Goal: Find specific page/section

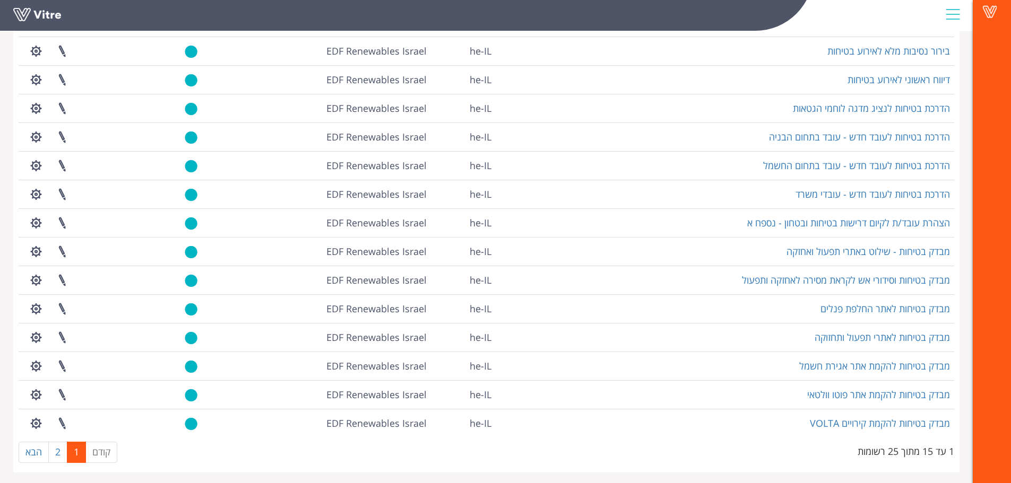
scroll to position [128, 0]
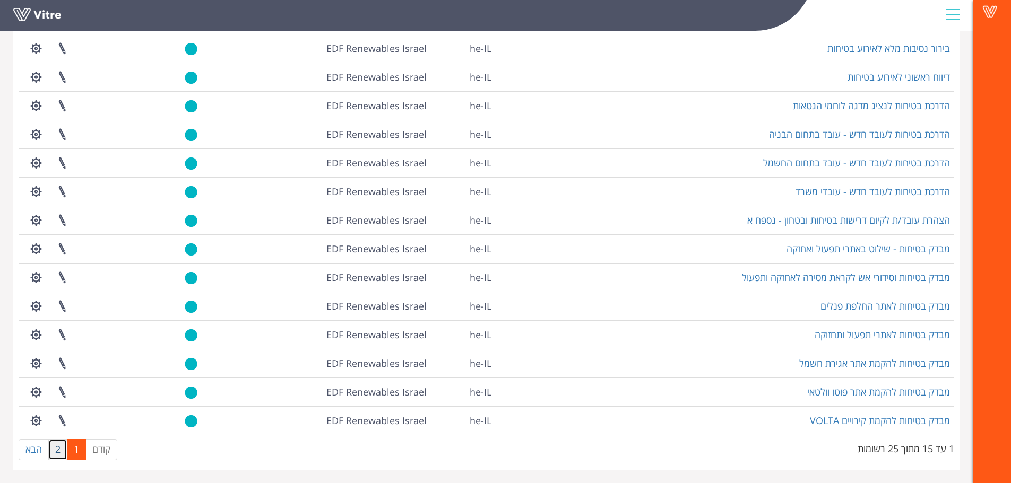
click at [53, 455] on link "2" at bounding box center [57, 449] width 19 height 21
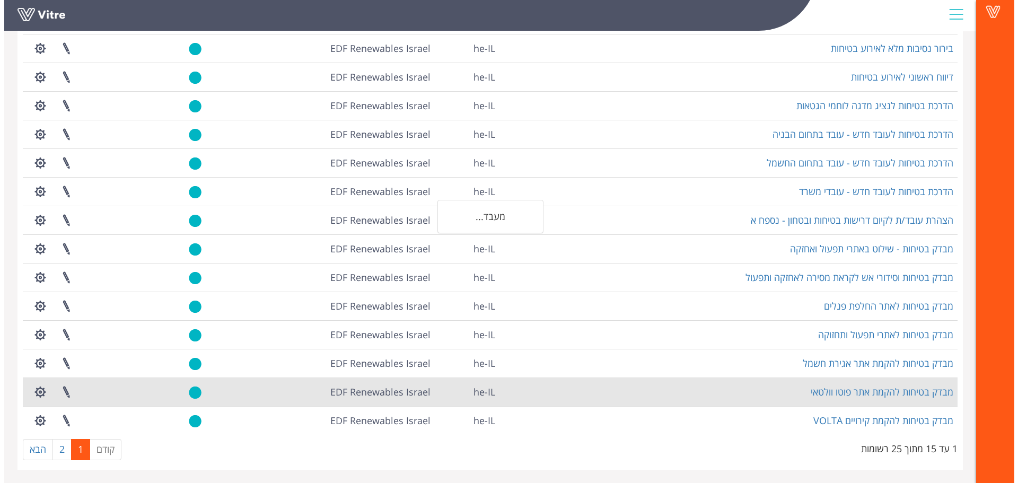
scroll to position [0, 0]
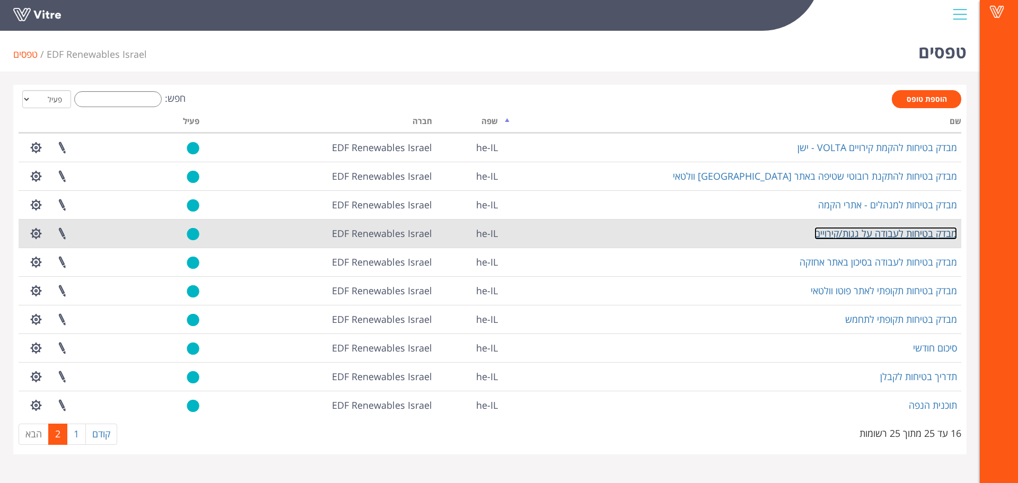
click at [924, 233] on link "מבדק בטיחות לעבודה על גגות/קירויים" at bounding box center [886, 233] width 143 height 13
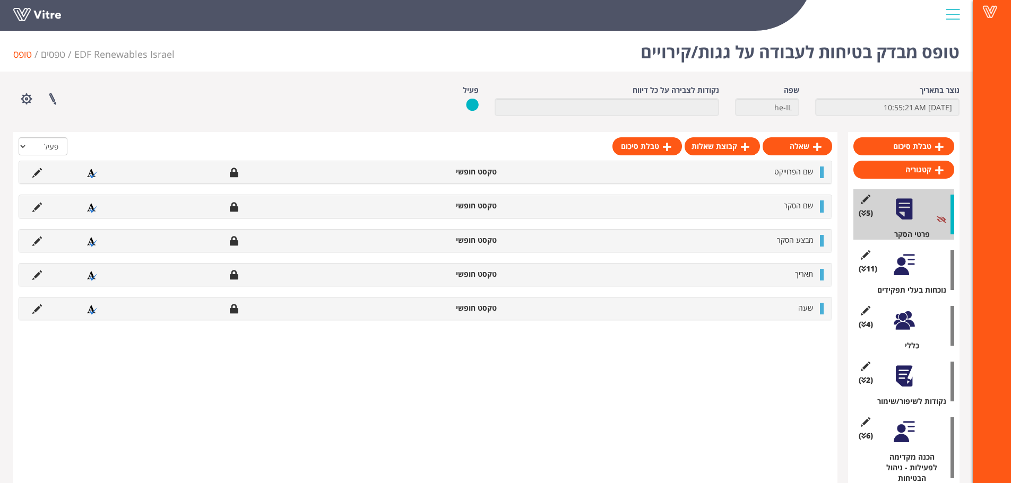
click at [901, 264] on div at bounding box center [904, 265] width 24 height 24
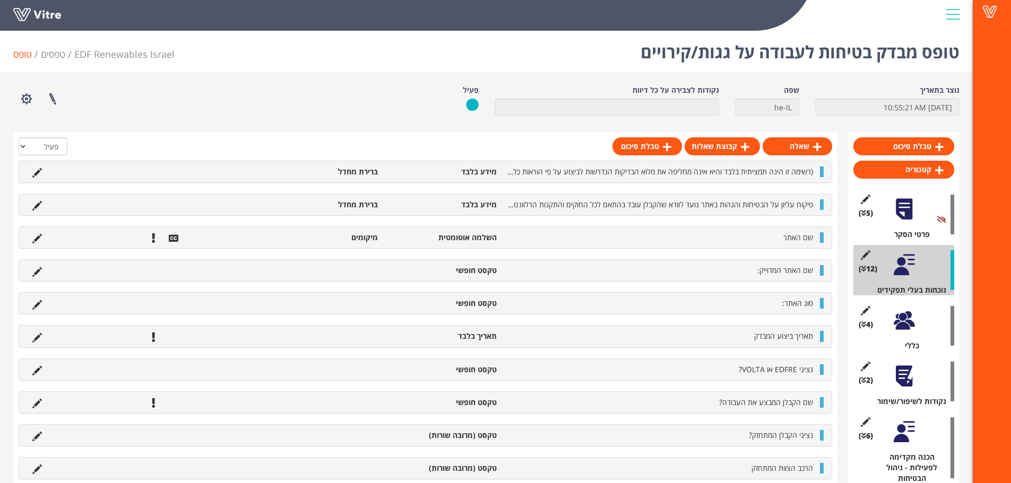
click at [660, 249] on div "(רשימה זו הינה תמציתית בלבד והיא אינה מחליפה את מלוא הבדיקות הנדרשות לביצוע על …" at bounding box center [425, 337] width 813 height 353
